Goal: Information Seeking & Learning: Learn about a topic

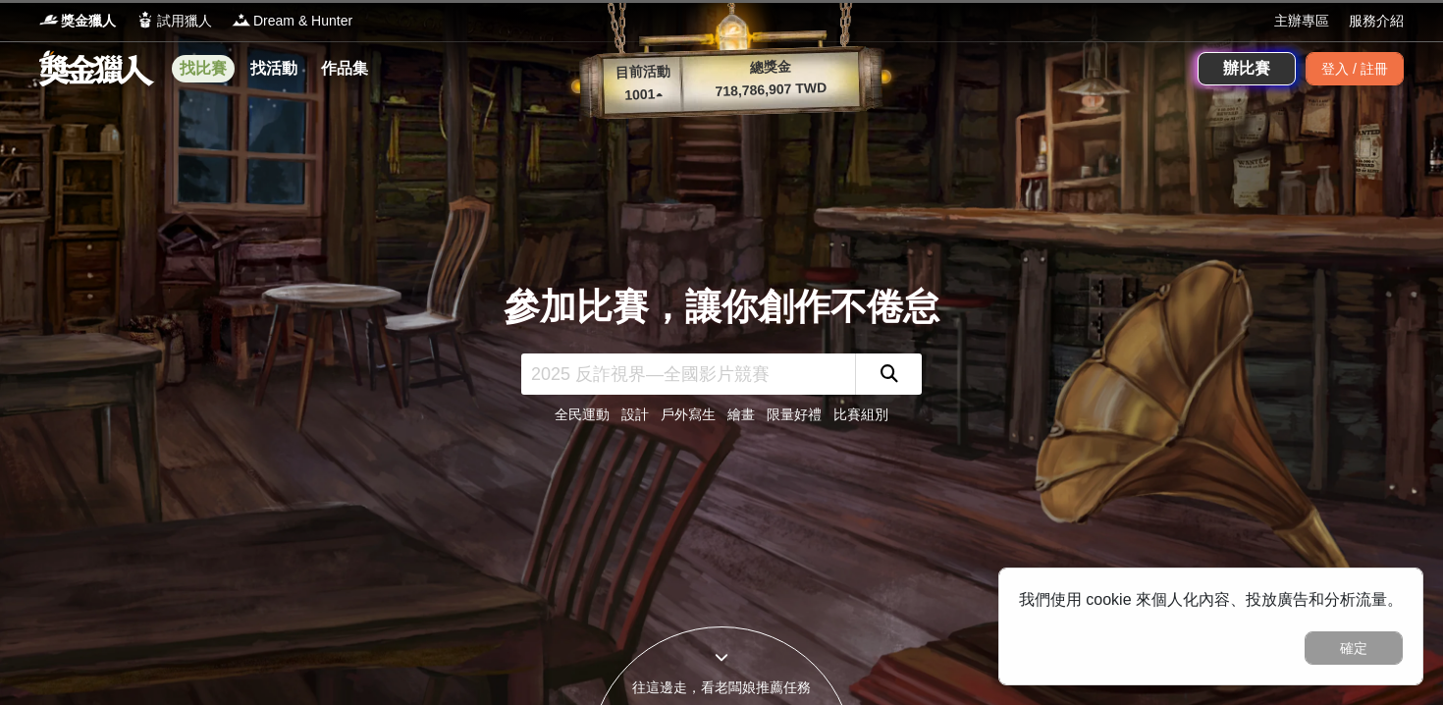
click at [220, 69] on link "找比賽" at bounding box center [203, 68] width 63 height 27
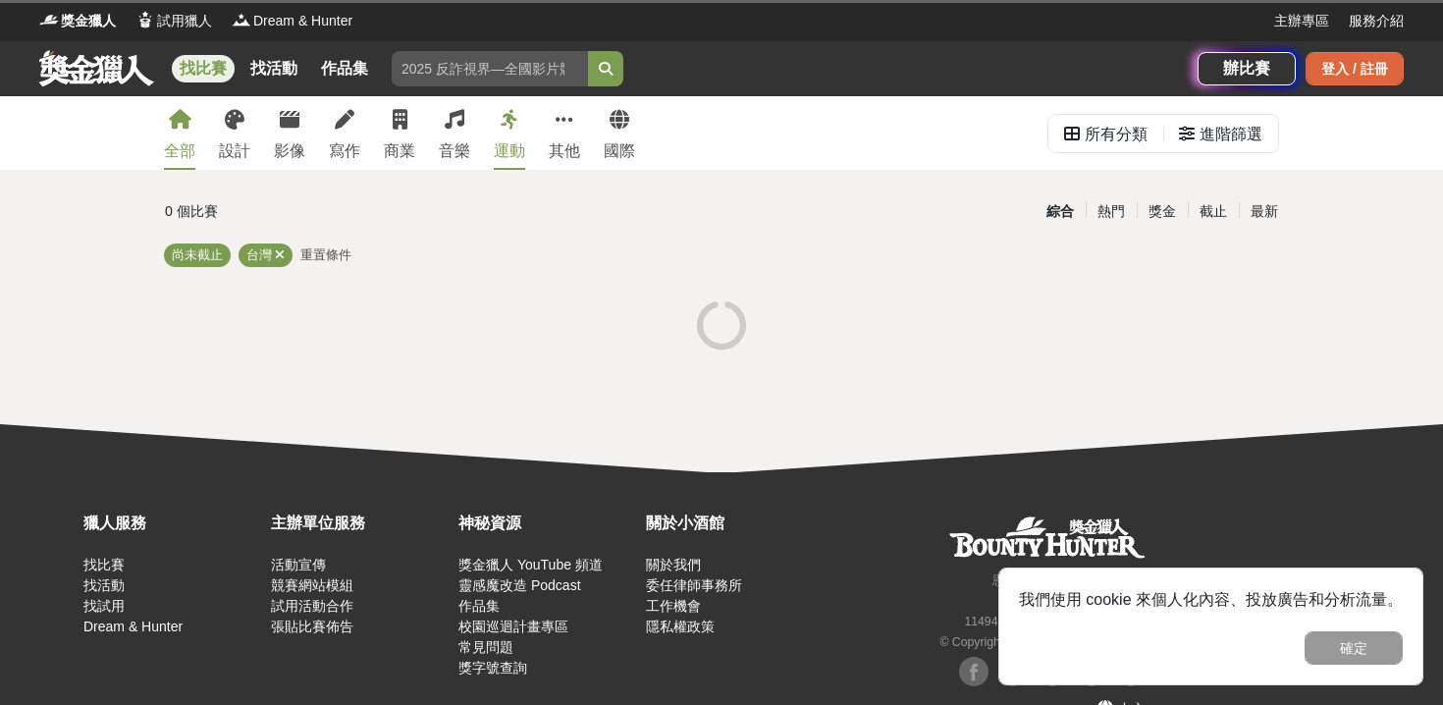
click at [1350, 78] on div "登入 / 註冊" at bounding box center [1354, 68] width 98 height 33
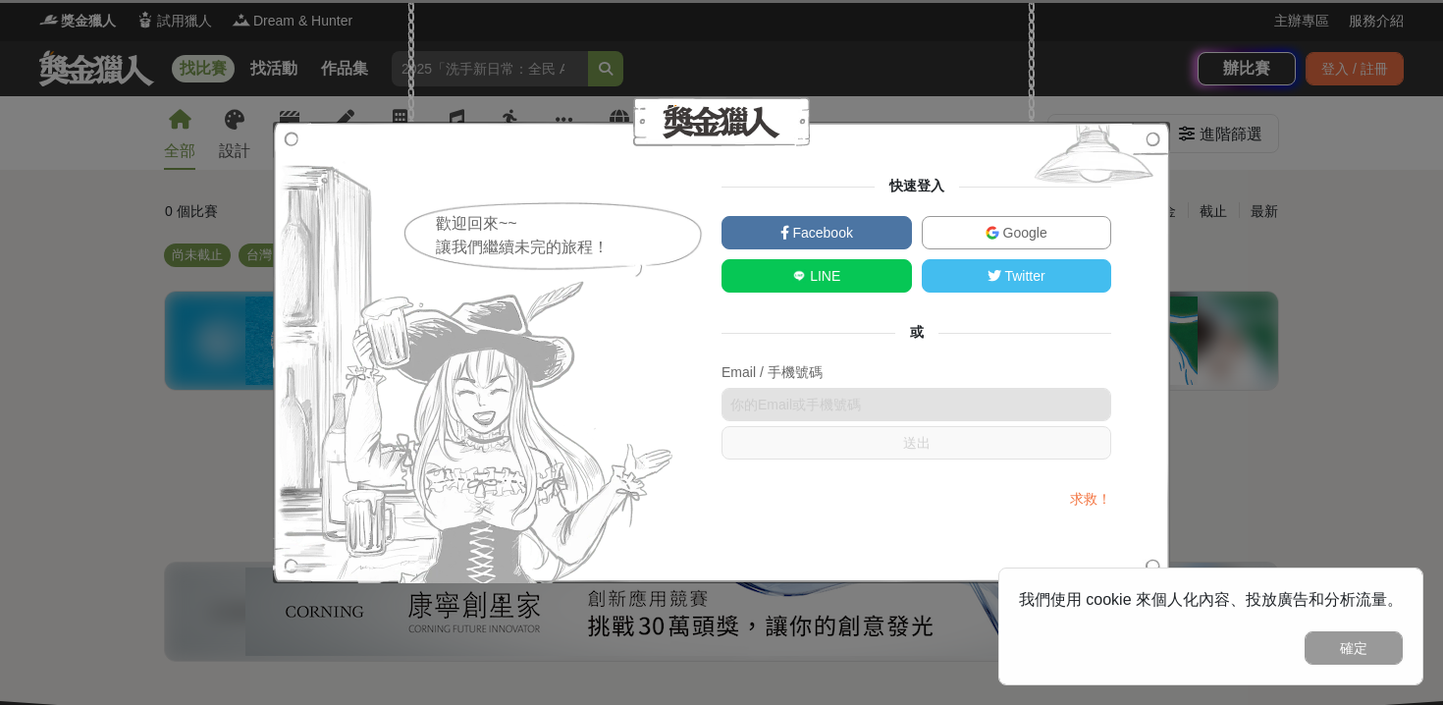
click at [976, 239] on link "Google" at bounding box center [1016, 232] width 190 height 33
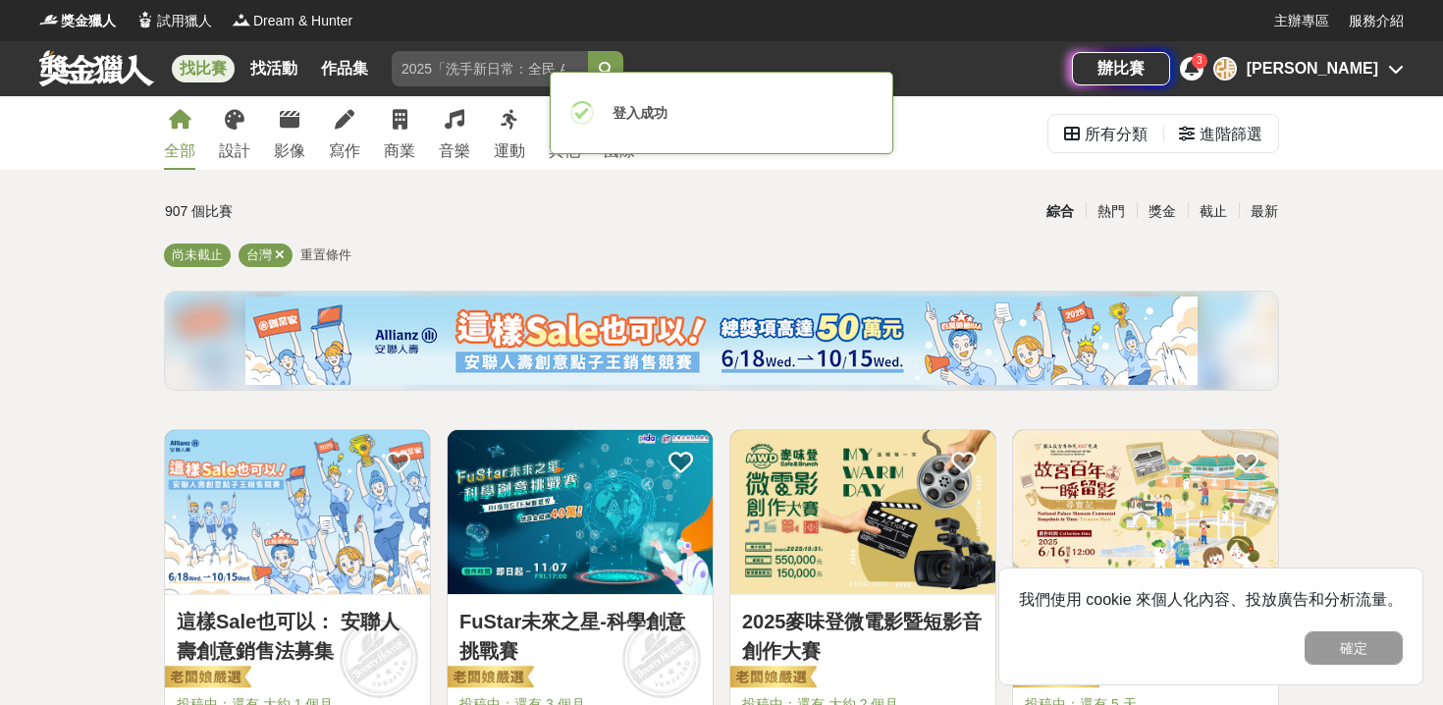
click at [1198, 67] on icon at bounding box center [1191, 68] width 14 height 16
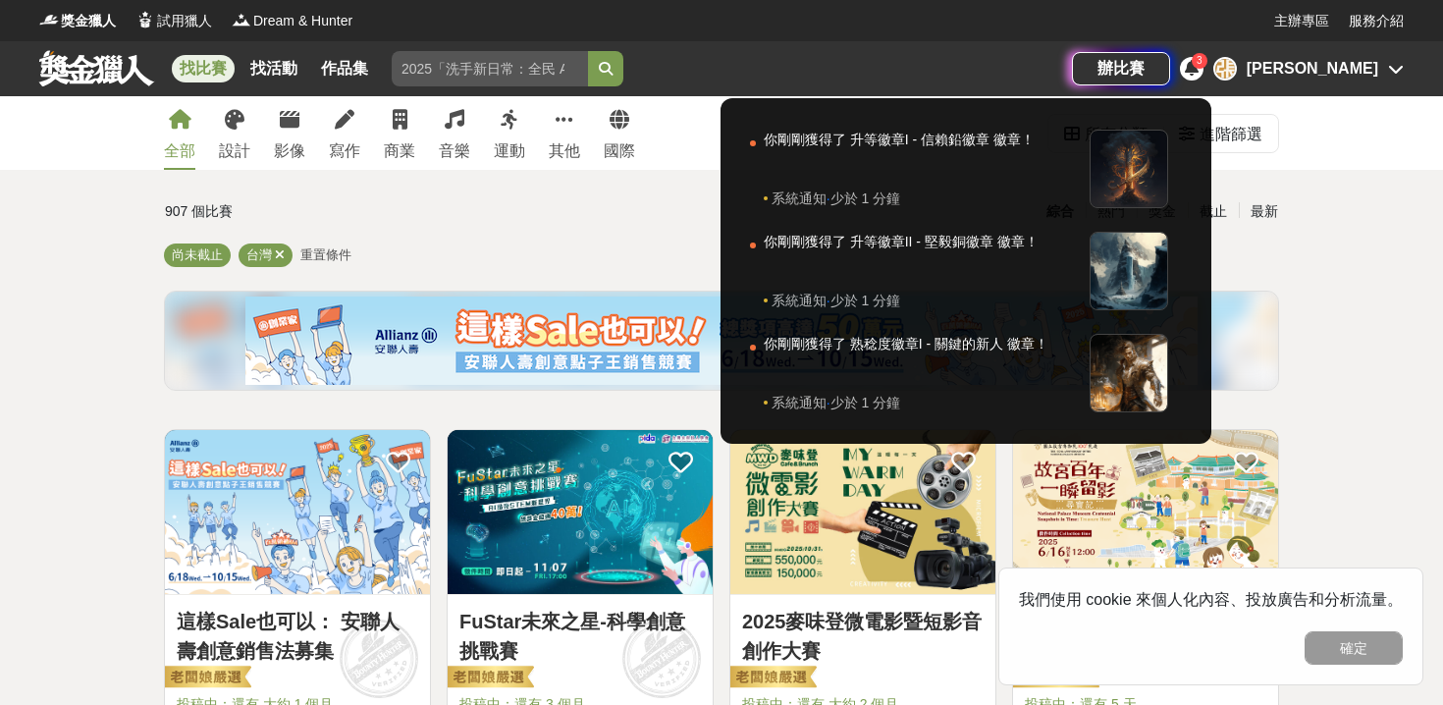
click at [1323, 185] on div at bounding box center [721, 352] width 1443 height 705
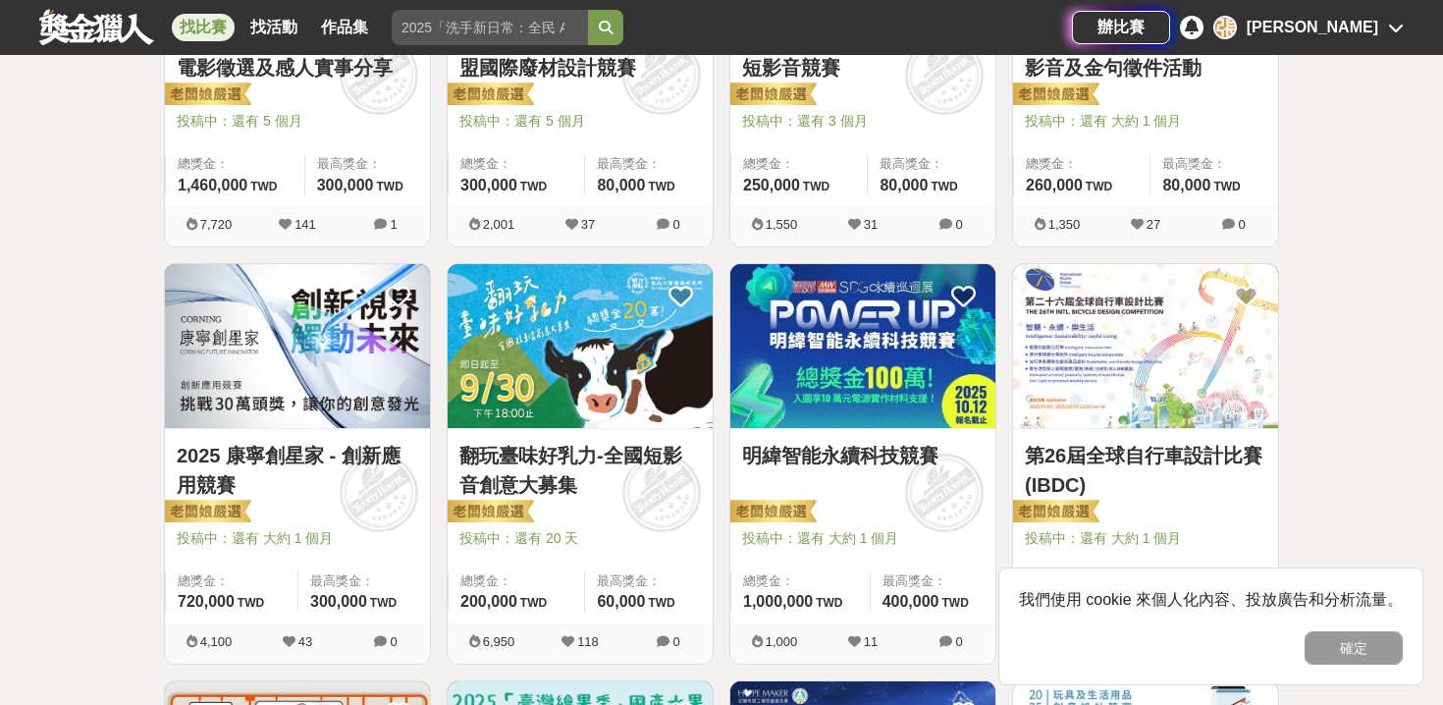
scroll to position [325, 0]
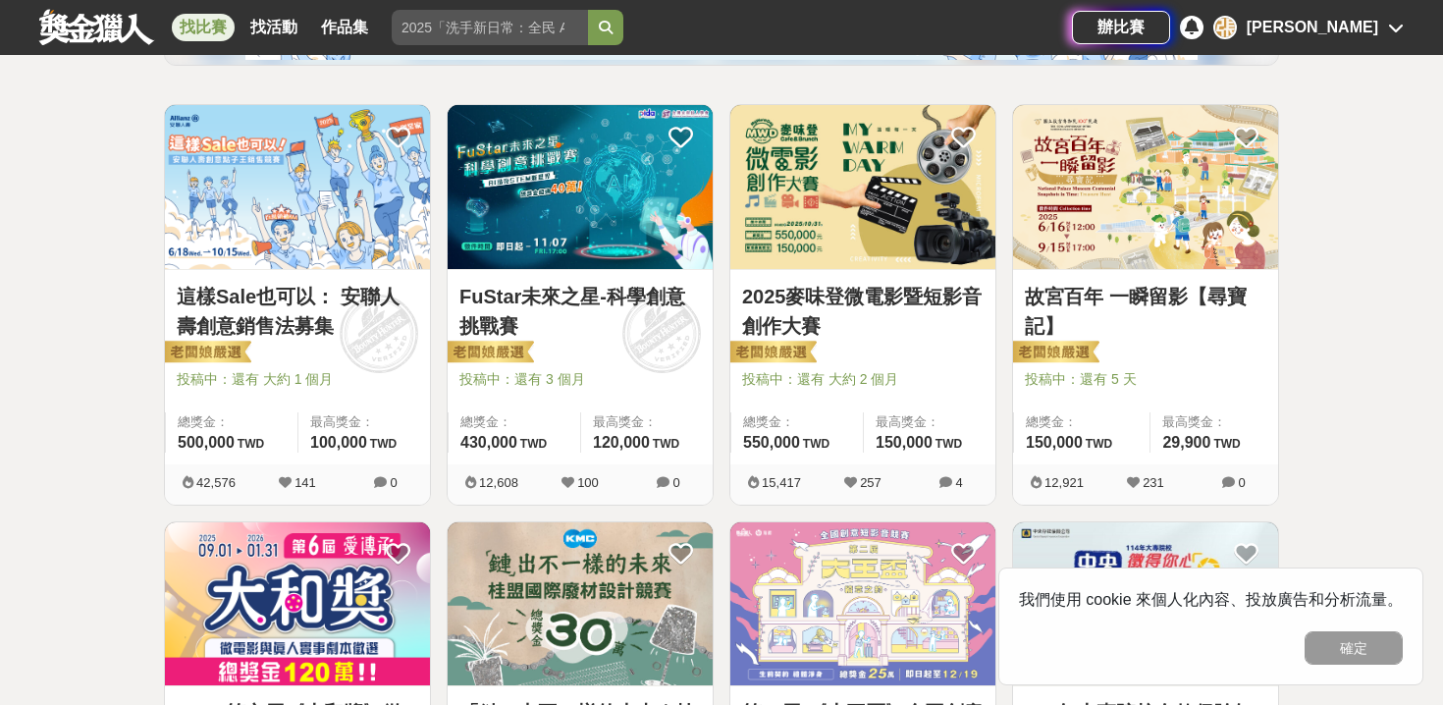
click at [1385, 38] on div "[PERSON_NAME]" at bounding box center [1308, 28] width 190 height 24
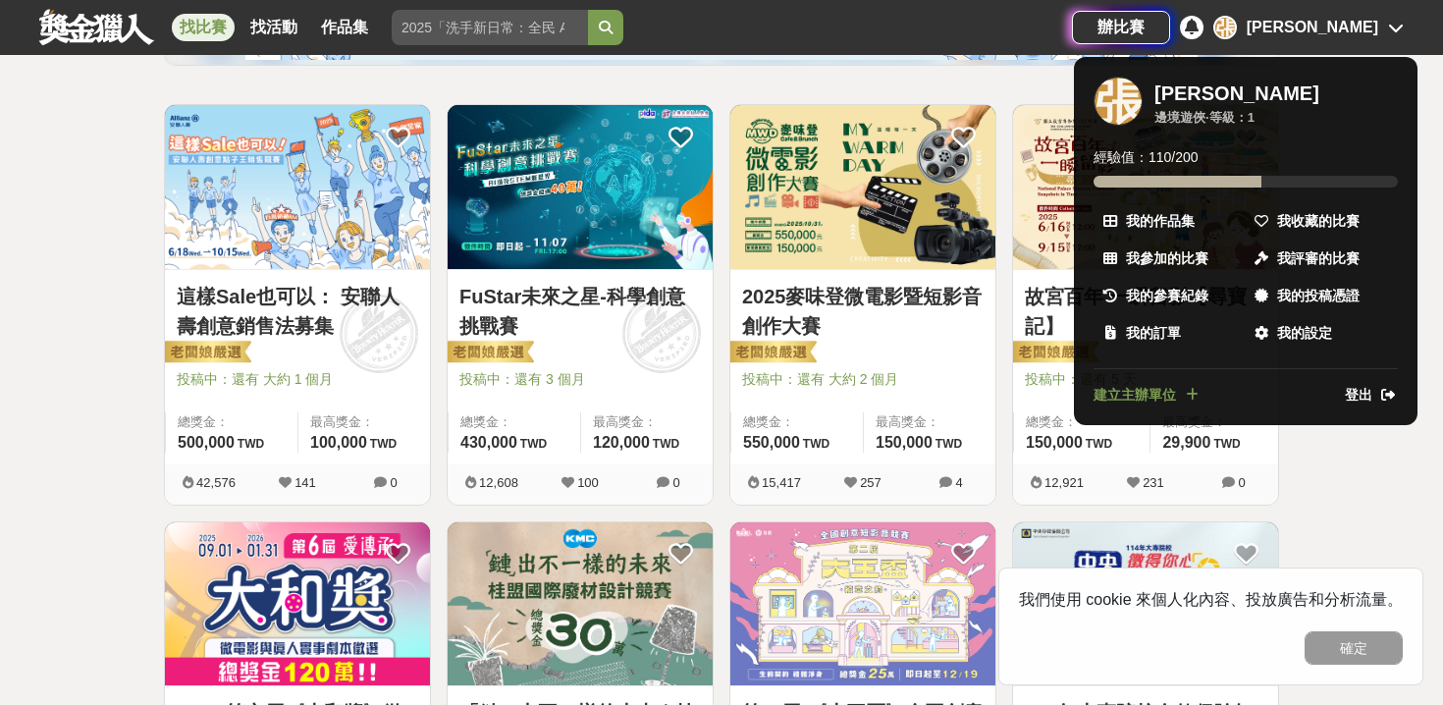
click at [1296, 454] on div at bounding box center [721, 352] width 1443 height 705
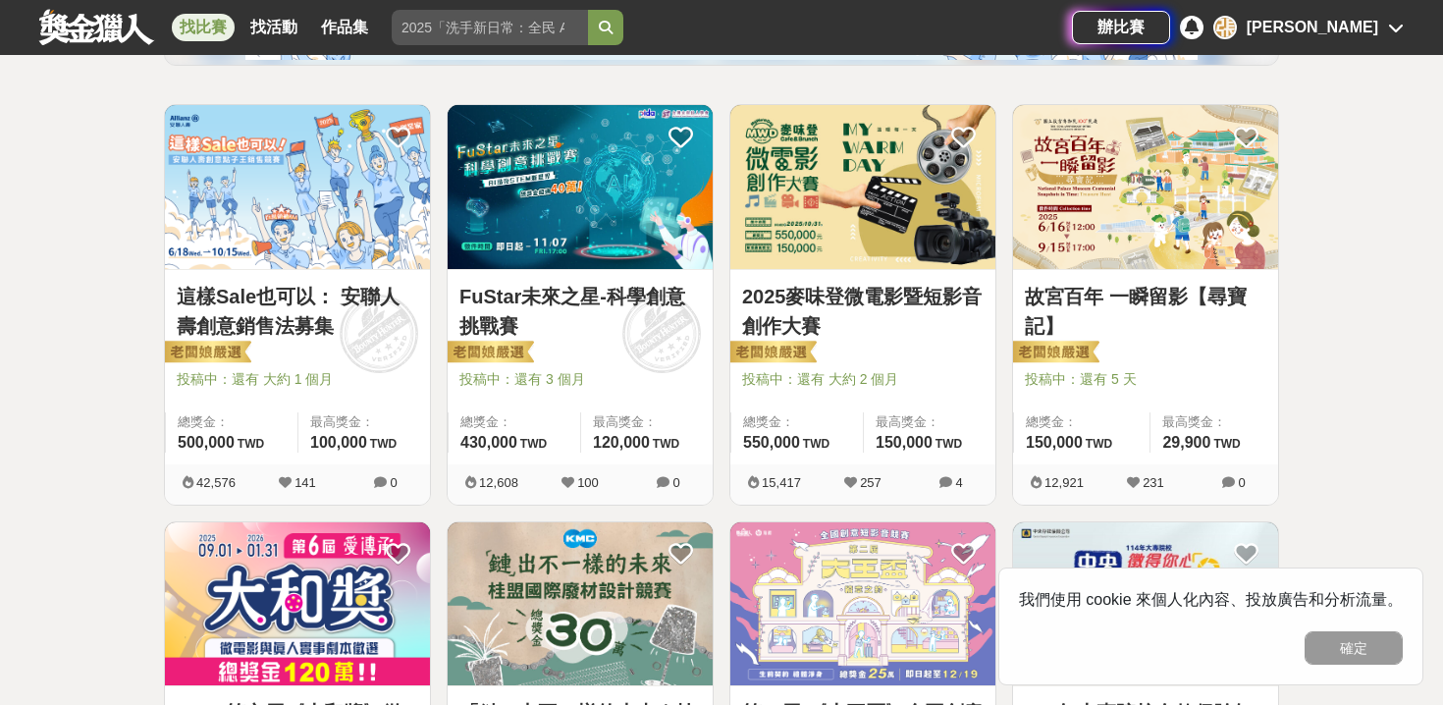
scroll to position [0, 0]
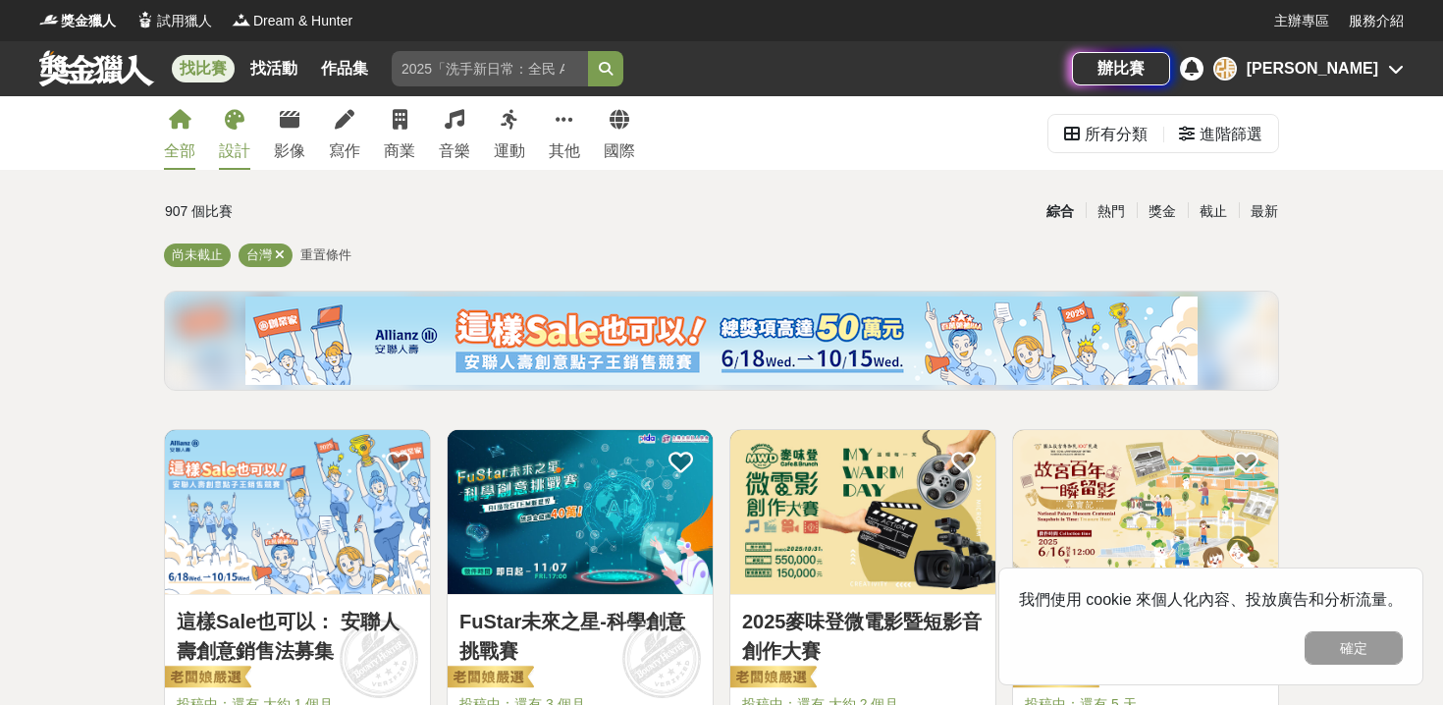
click at [239, 134] on link "設計" at bounding box center [234, 133] width 31 height 74
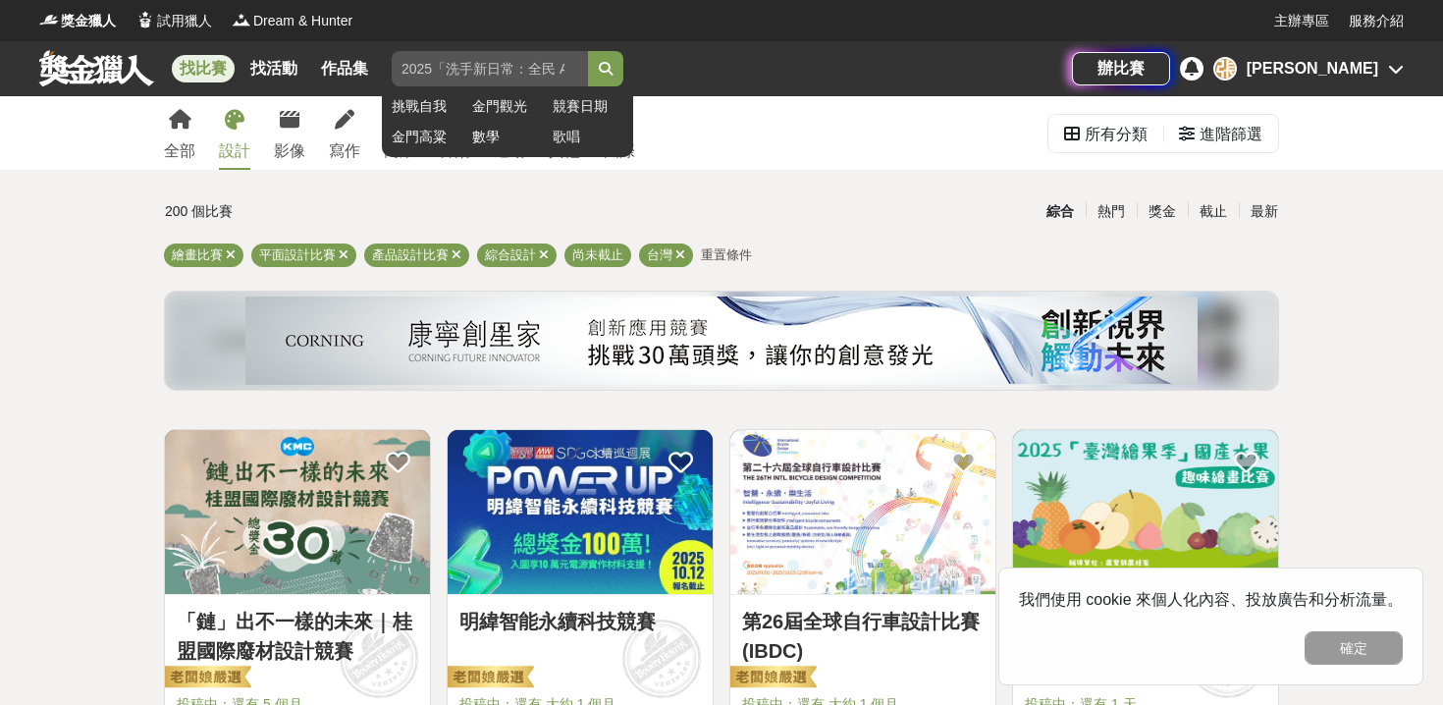
click at [490, 62] on input "search" at bounding box center [490, 68] width 196 height 35
click at [588, 51] on button "submit" at bounding box center [605, 68] width 35 height 35
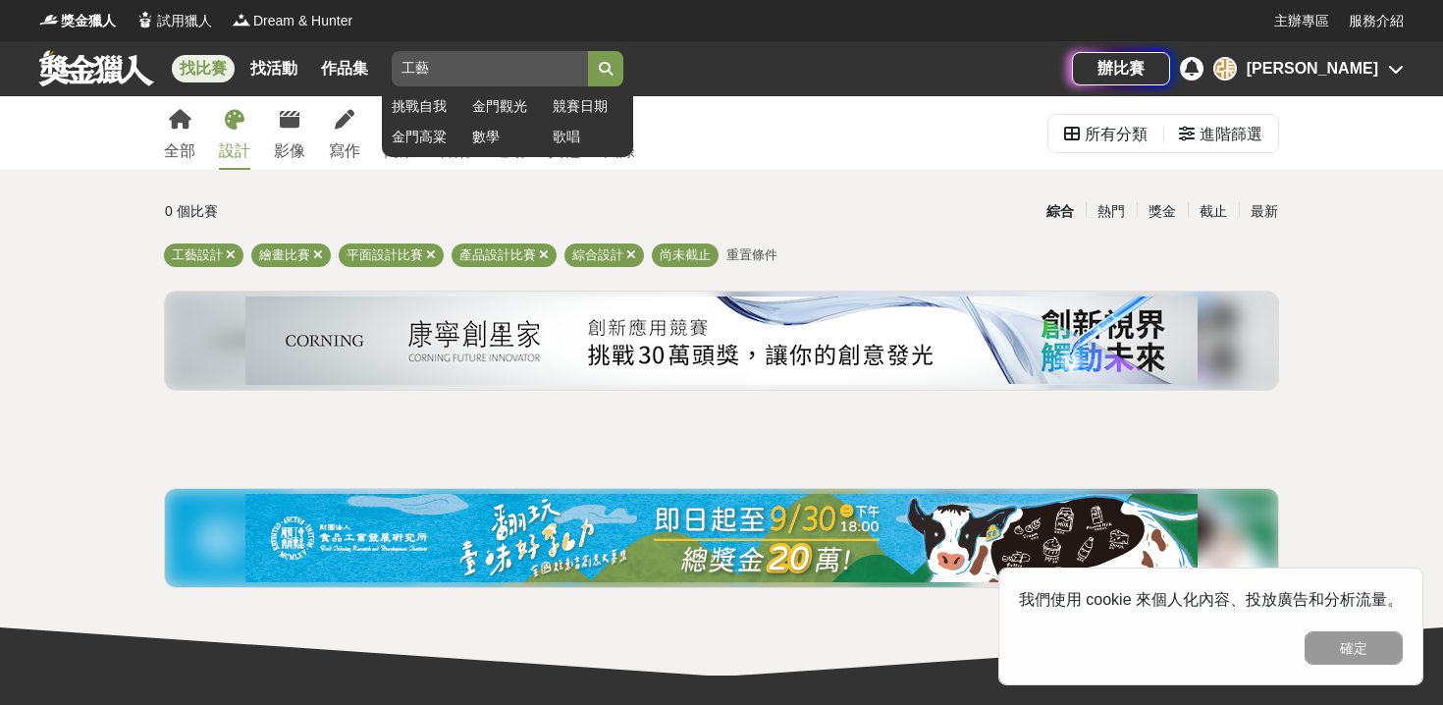
type input "工"
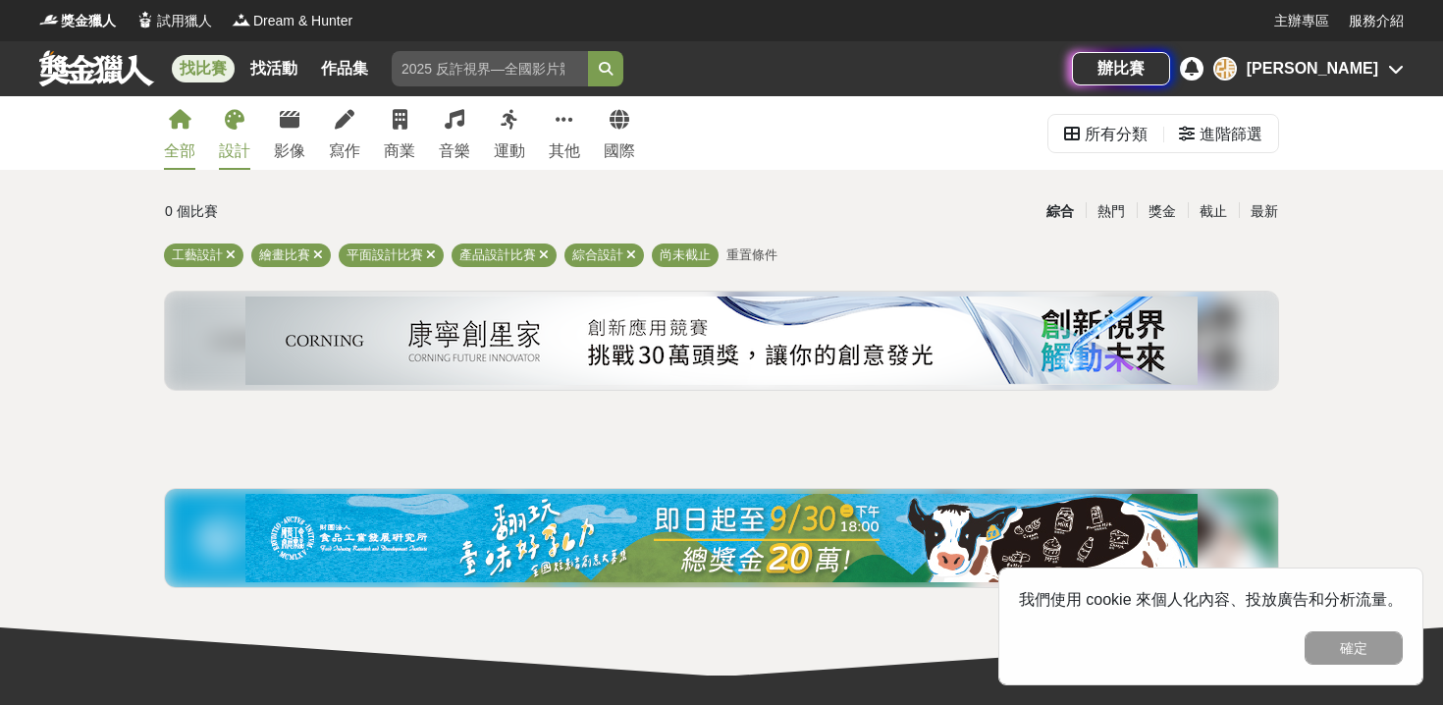
click at [186, 122] on icon at bounding box center [180, 120] width 23 height 20
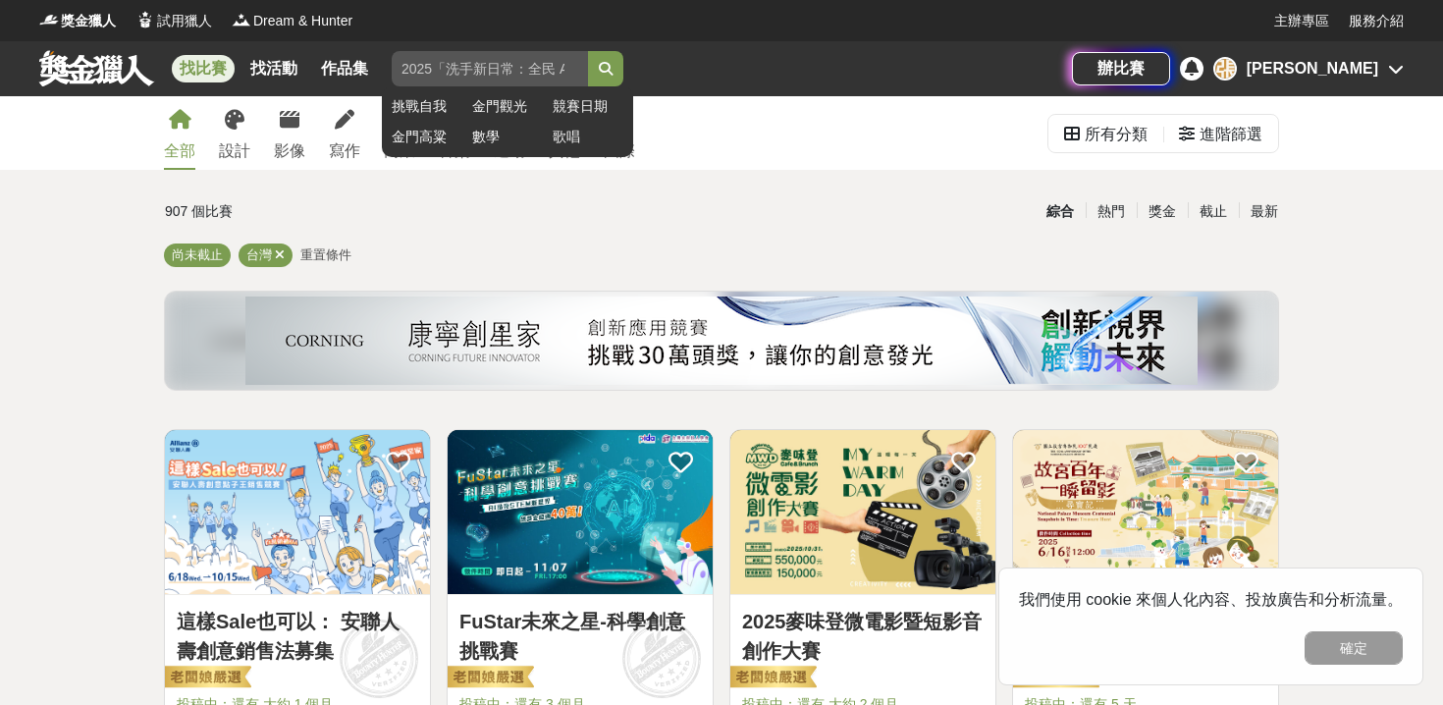
click at [420, 73] on input "search" at bounding box center [490, 68] width 196 height 35
type input "陶藝"
click at [588, 51] on button "submit" at bounding box center [605, 68] width 35 height 35
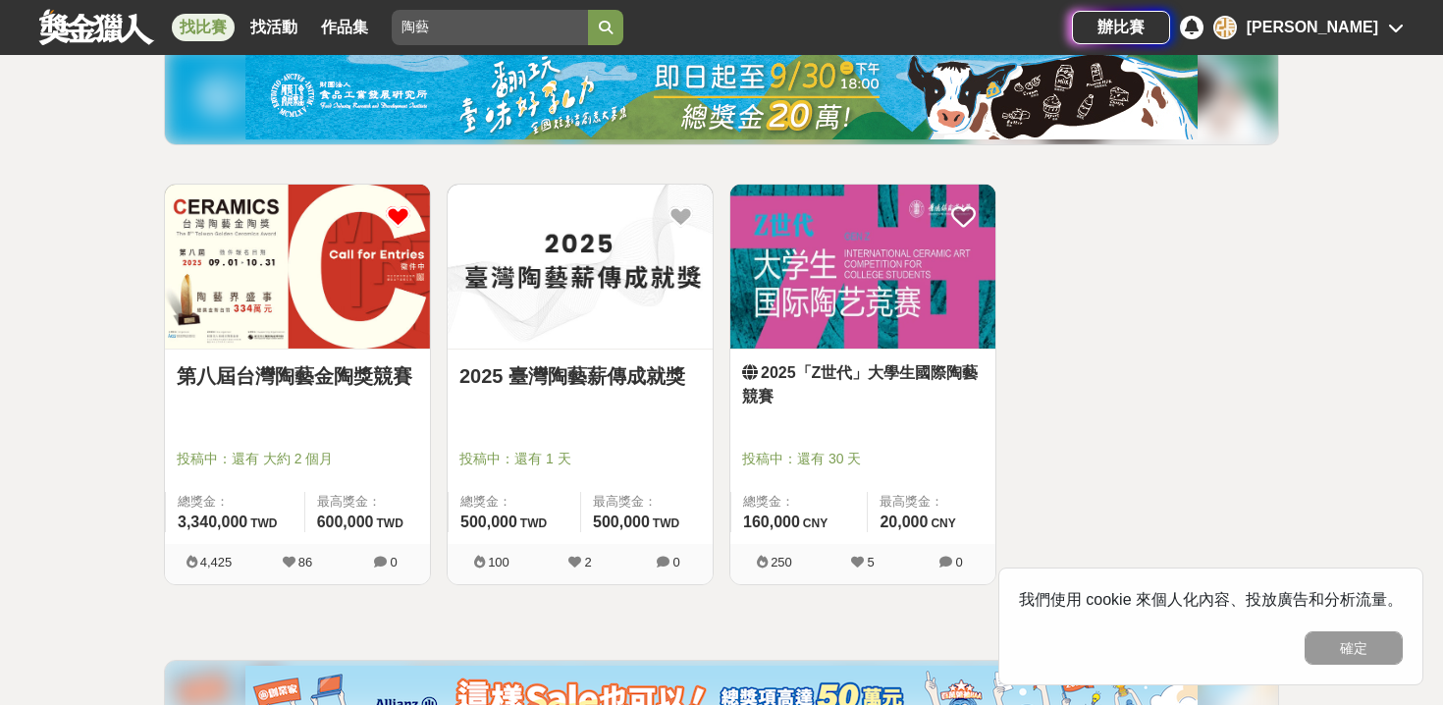
scroll to position [249, 0]
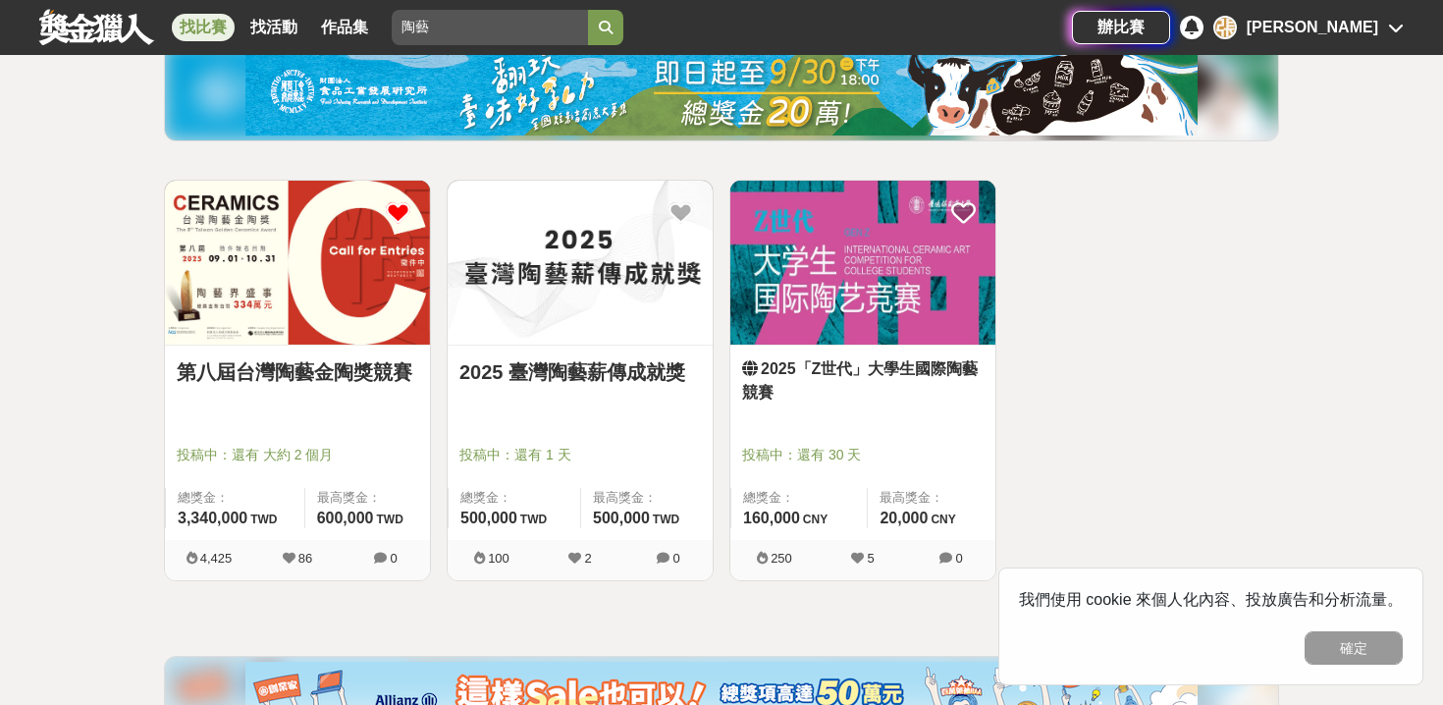
click at [219, 375] on link "第八屆台灣陶藝金陶獎競賽" at bounding box center [297, 371] width 241 height 29
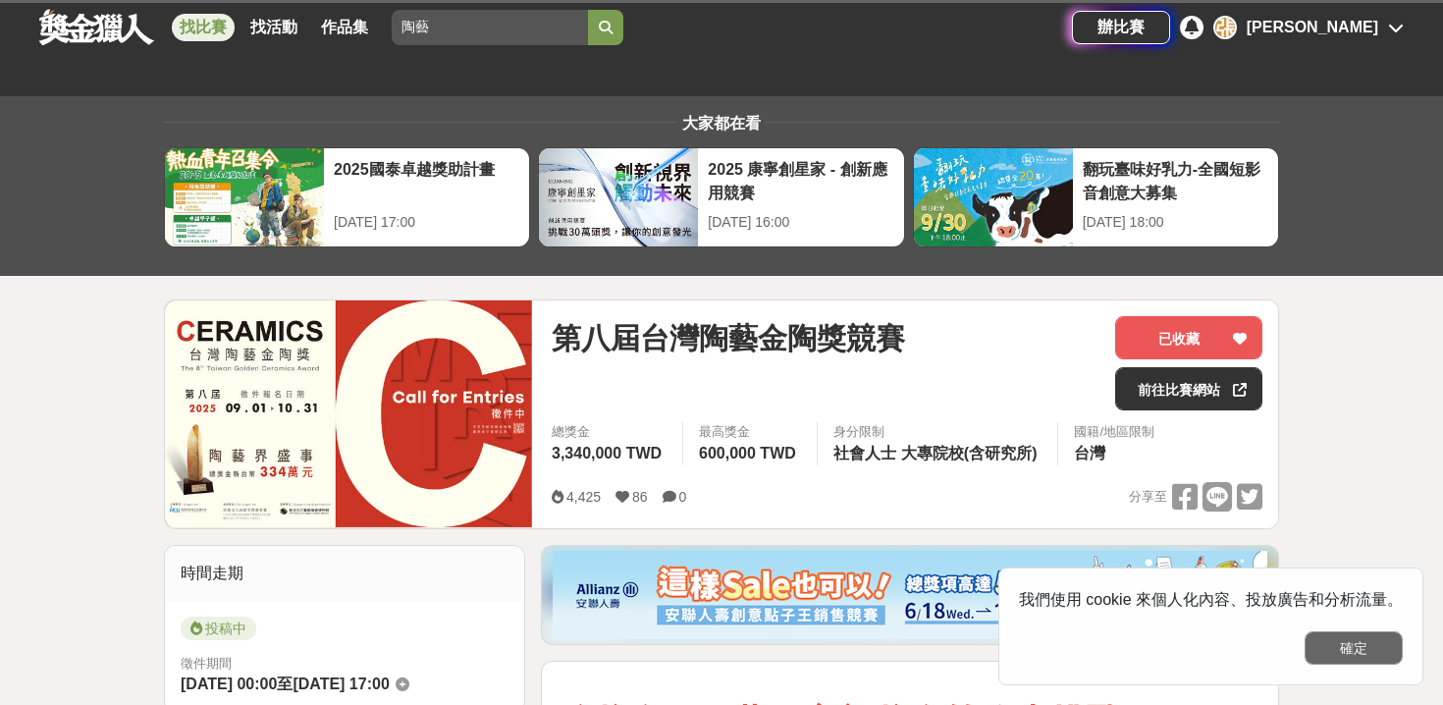
click at [1344, 645] on button "確定" at bounding box center [1353, 647] width 98 height 33
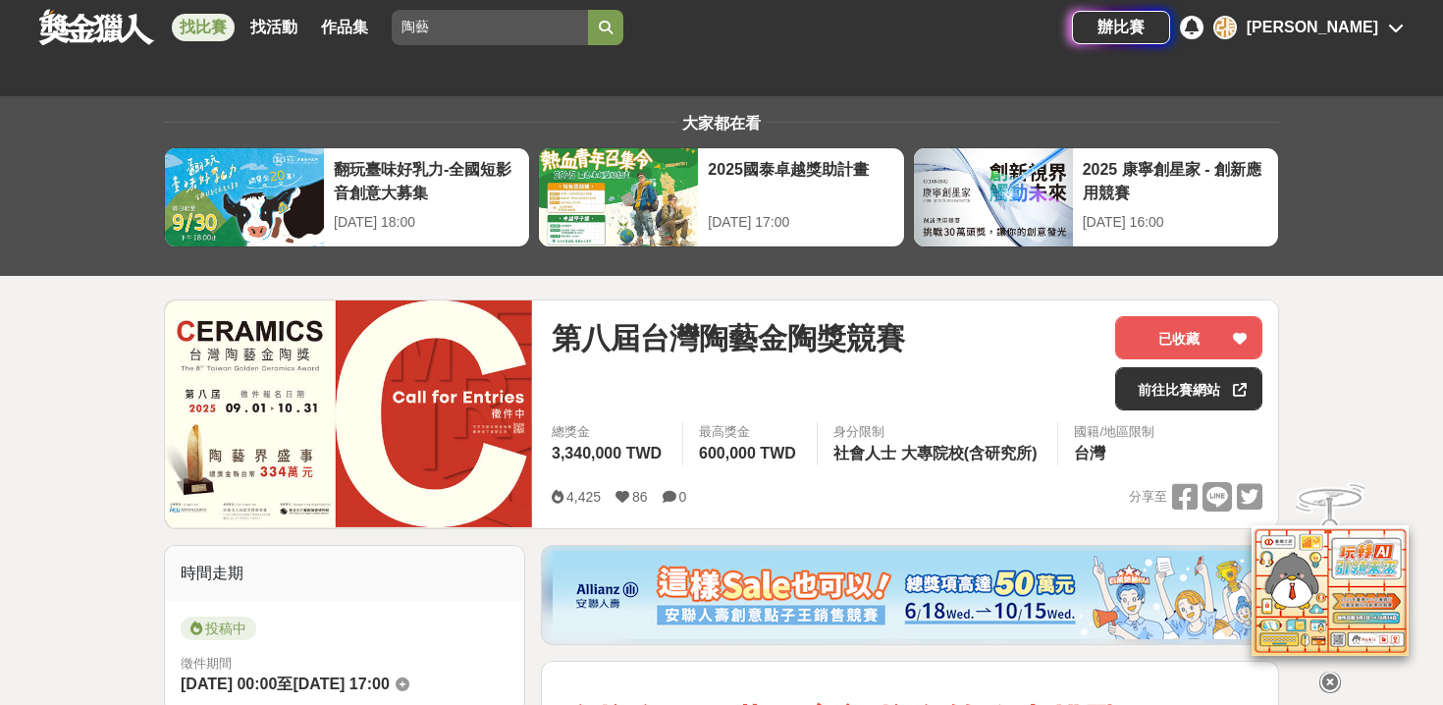
click at [1327, 671] on icon at bounding box center [1330, 682] width 22 height 22
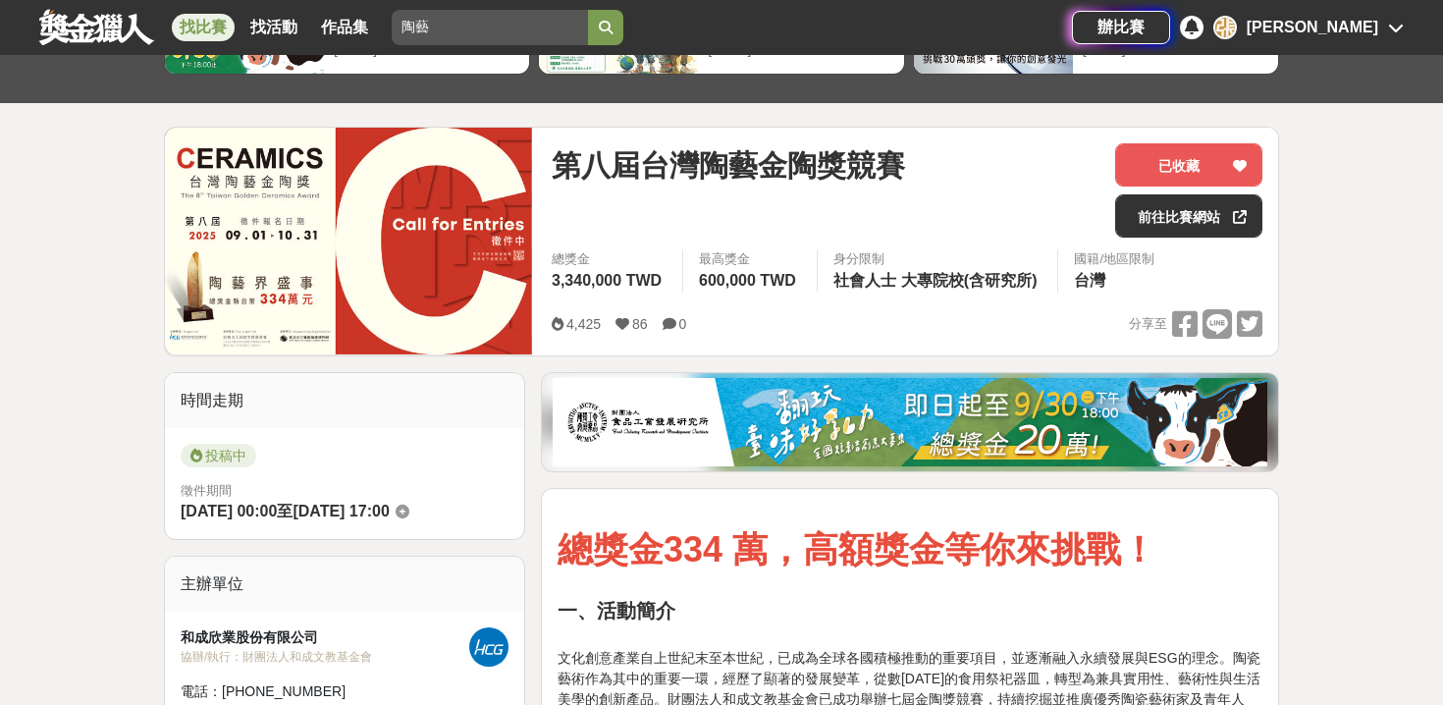
scroll to position [99, 0]
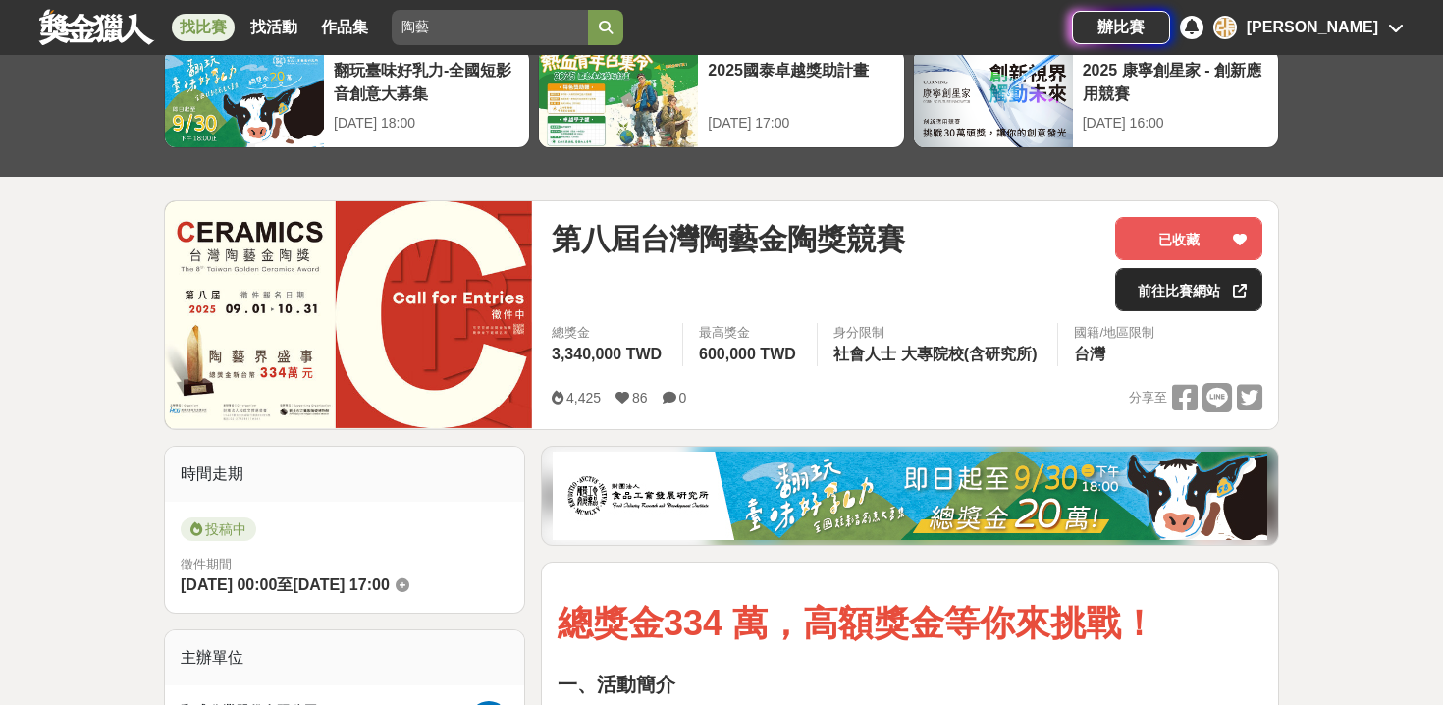
click at [1208, 280] on link "前往比賽網站" at bounding box center [1188, 289] width 147 height 43
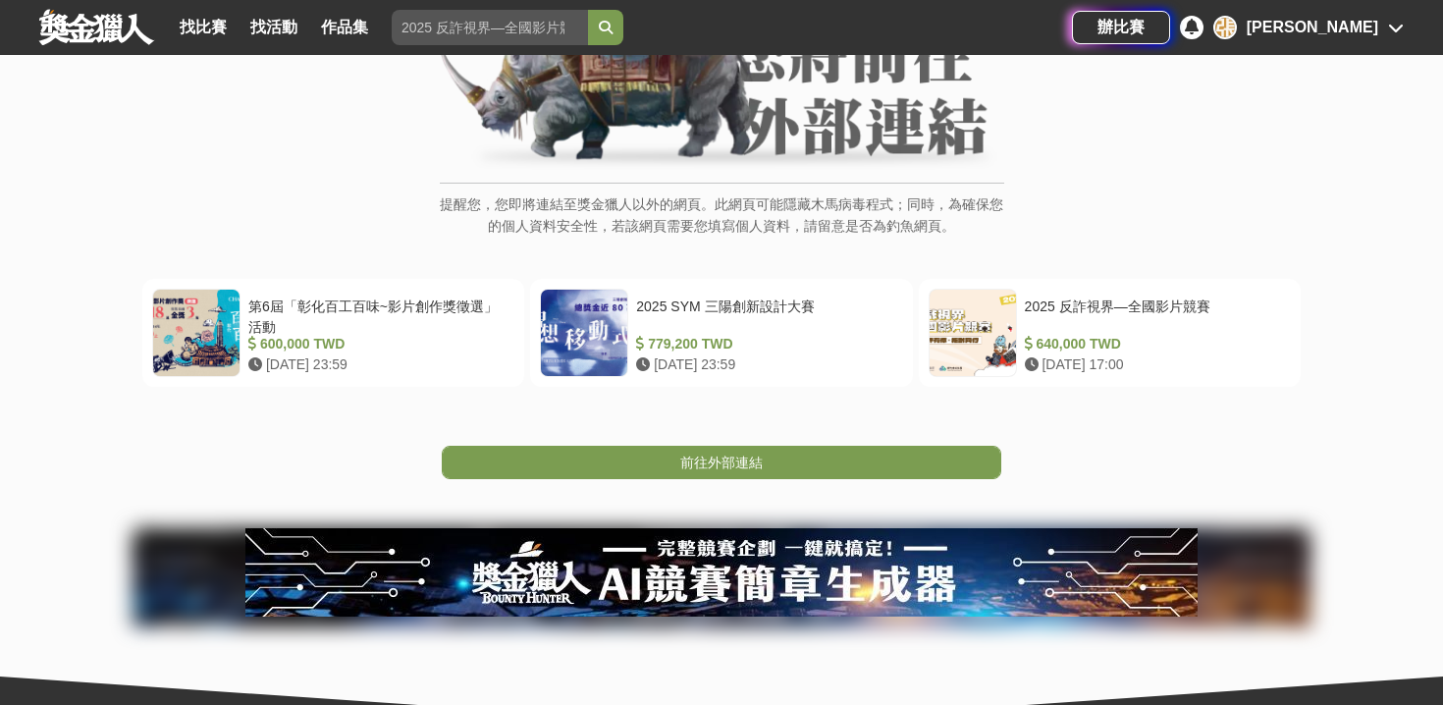
scroll to position [247, 0]
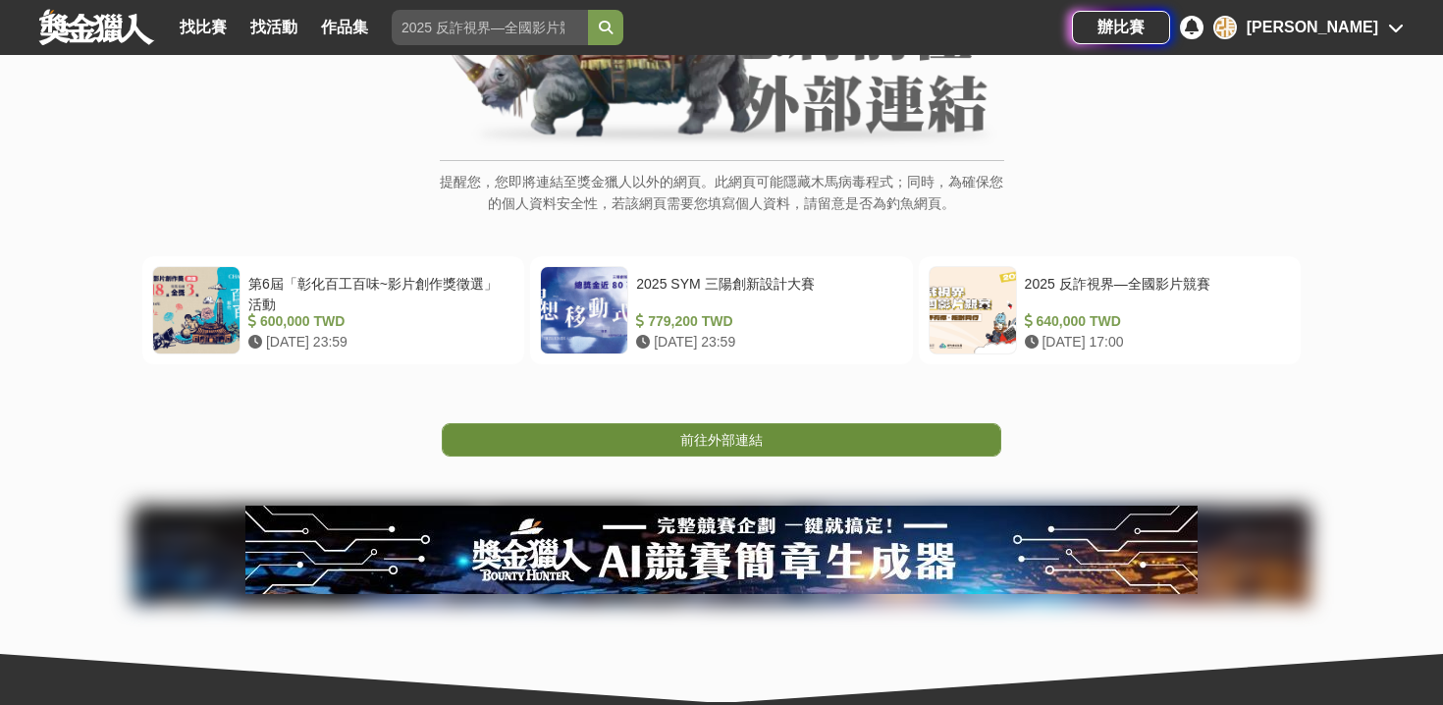
click at [745, 441] on span "前往外部連結" at bounding box center [721, 440] width 82 height 16
